Goal: Transaction & Acquisition: Purchase product/service

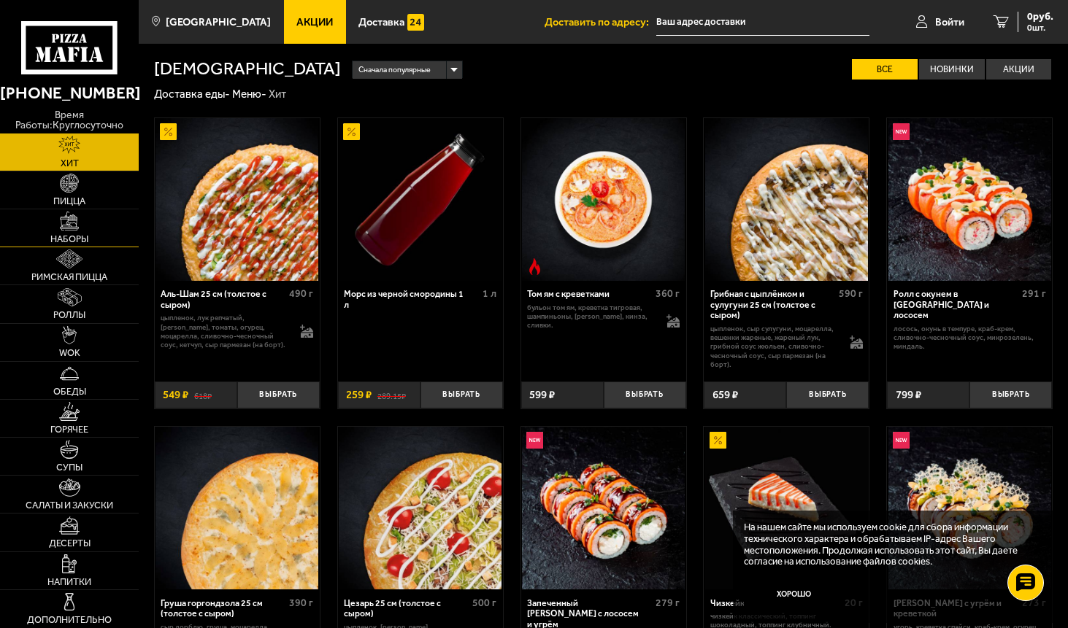
click at [55, 225] on link "Наборы" at bounding box center [69, 227] width 139 height 37
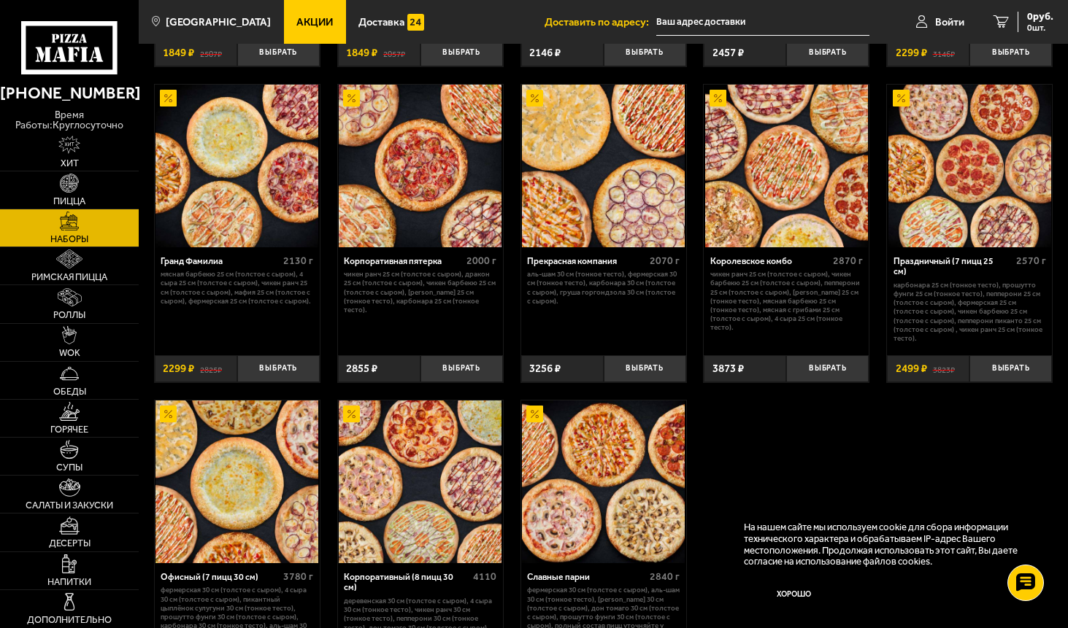
scroll to position [1386, 0]
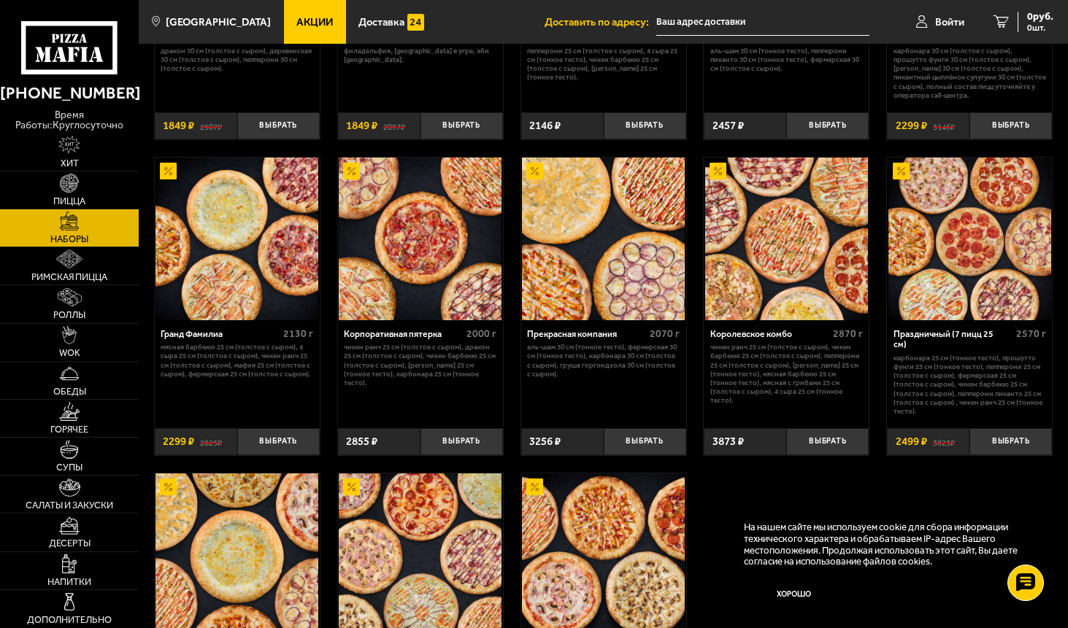
click at [236, 255] on img at bounding box center [236, 239] width 163 height 163
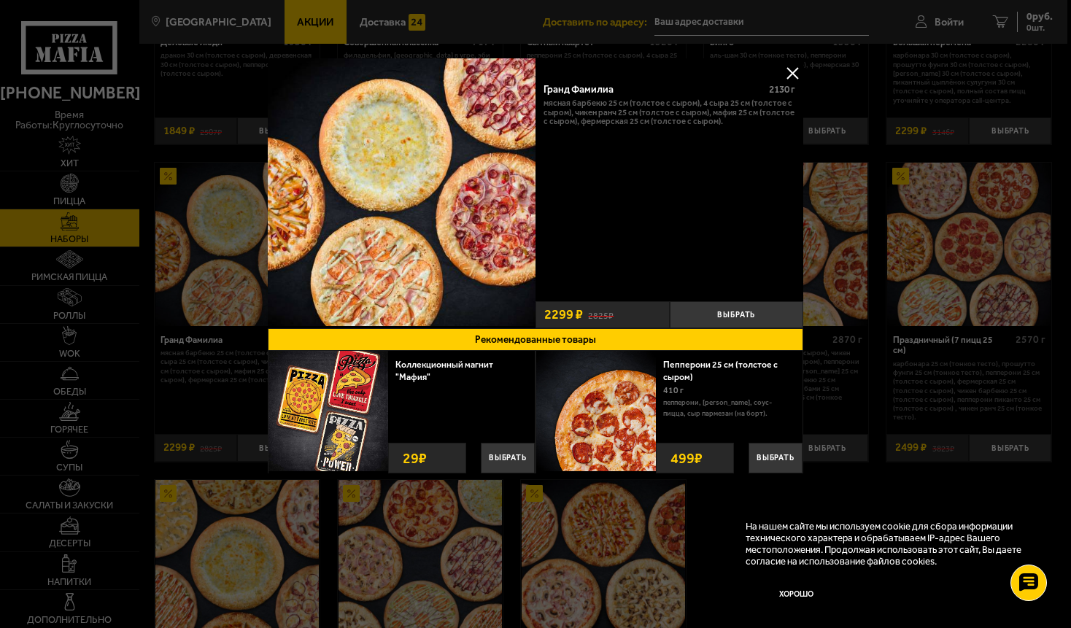
click at [794, 73] on button at bounding box center [793, 73] width 22 height 22
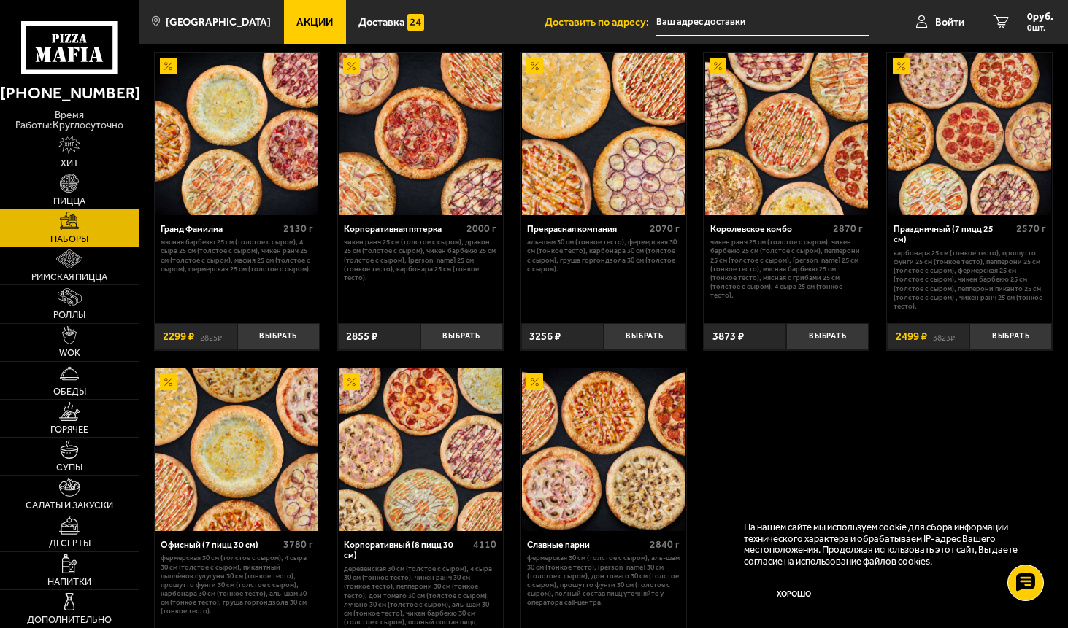
scroll to position [1667, 0]
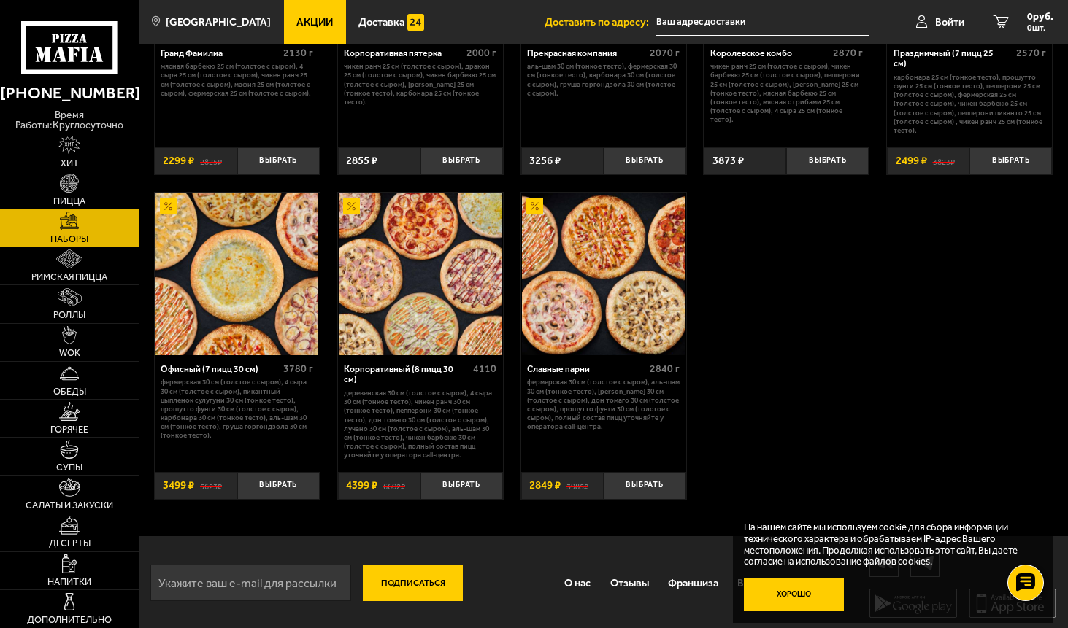
click at [795, 603] on button "Хорошо" at bounding box center [794, 596] width 100 height 34
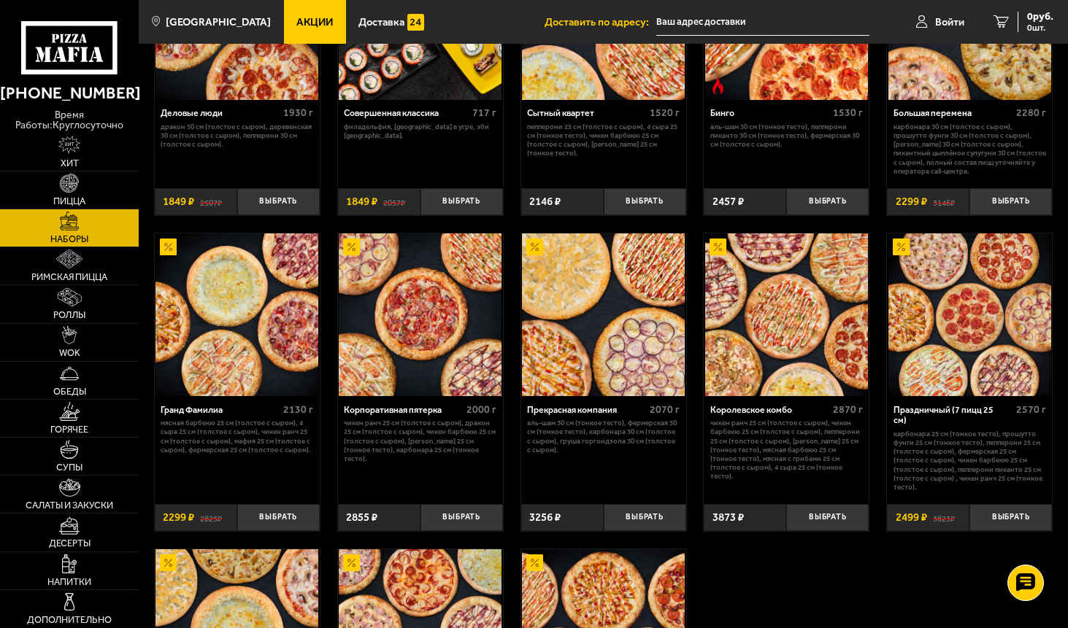
scroll to position [1449, 0]
